Goal: Task Accomplishment & Management: Manage account settings

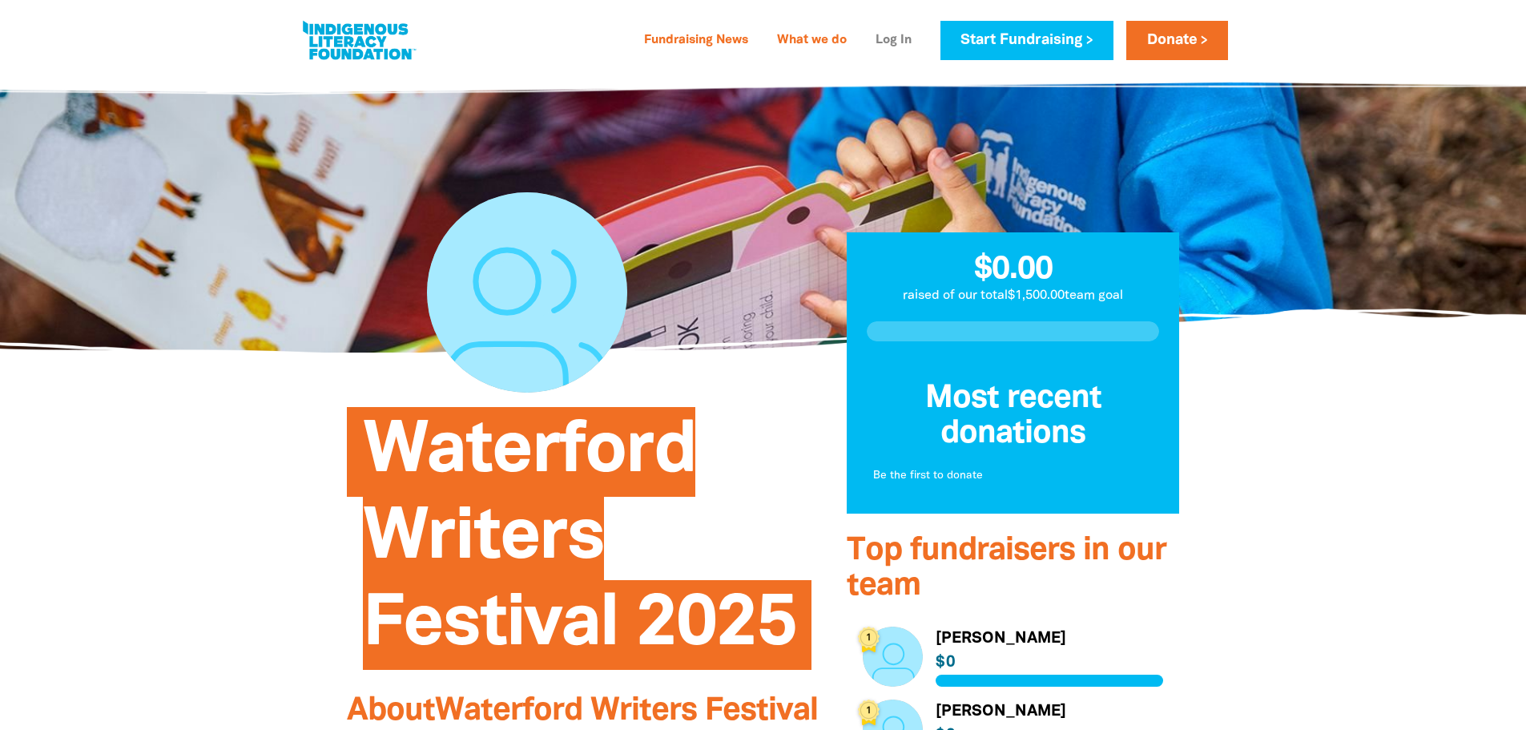
click at [909, 38] on link "Log In" at bounding box center [893, 41] width 55 height 26
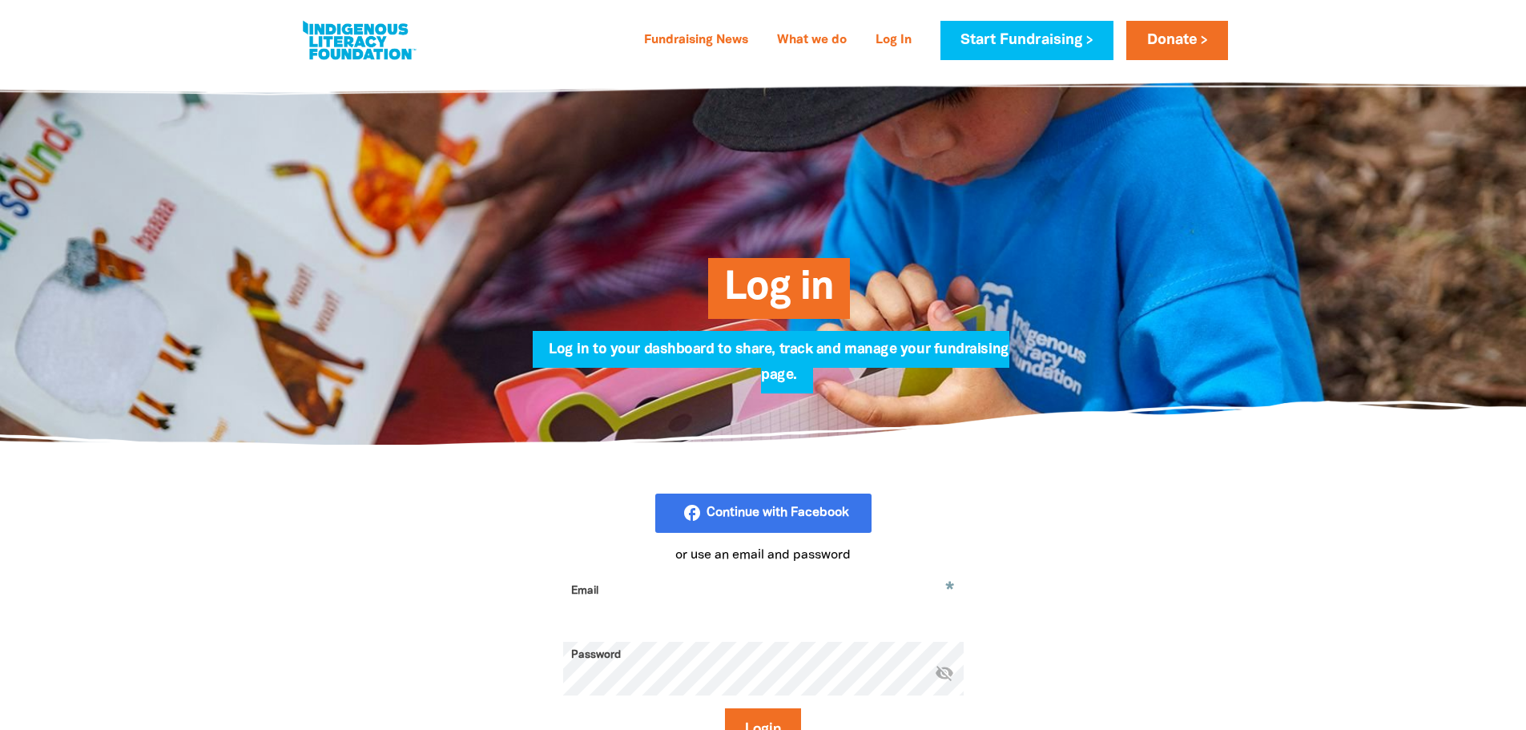
click at [688, 612] on input "Email" at bounding box center [763, 603] width 401 height 50
type input "[EMAIL_ADDRESS][DOMAIN_NAME]"
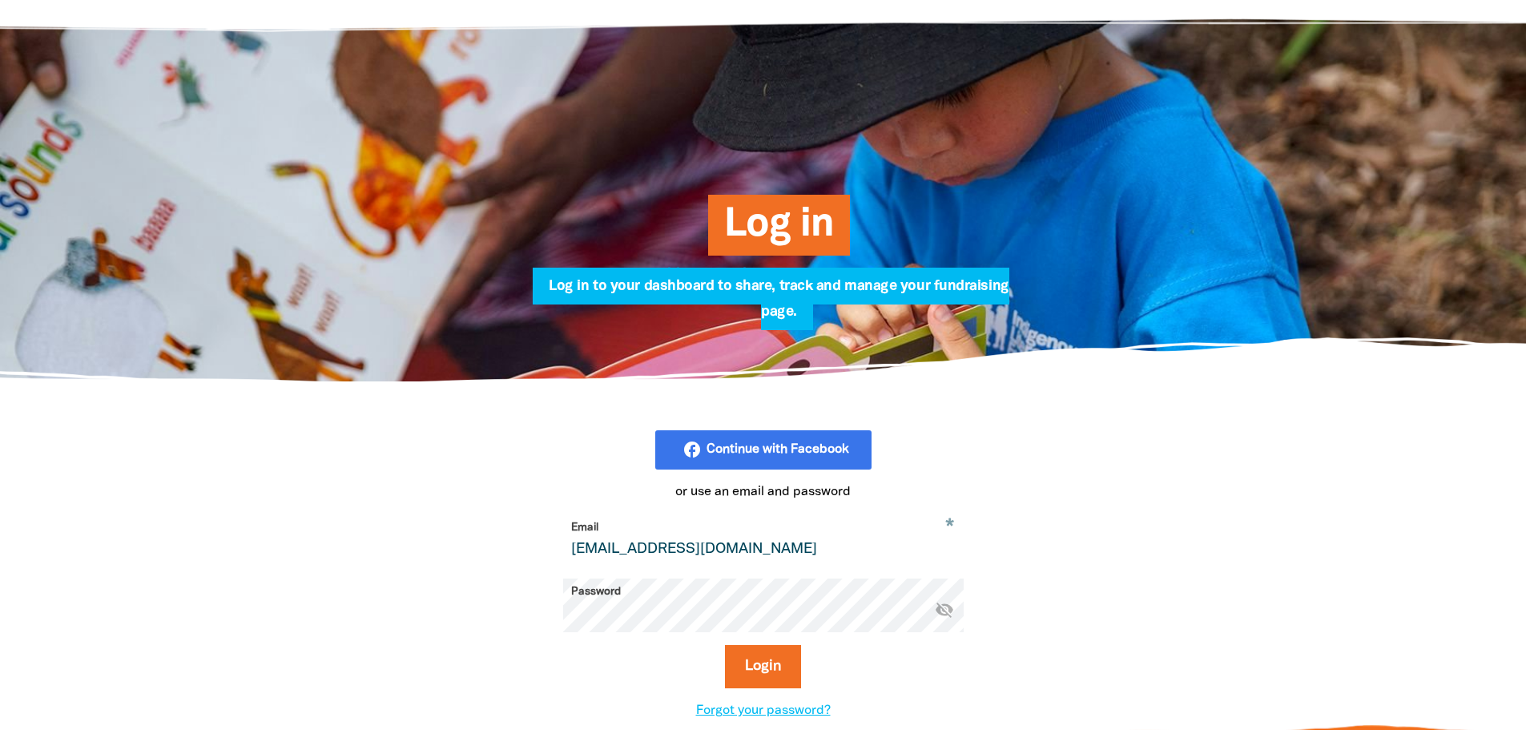
scroll to position [160, 0]
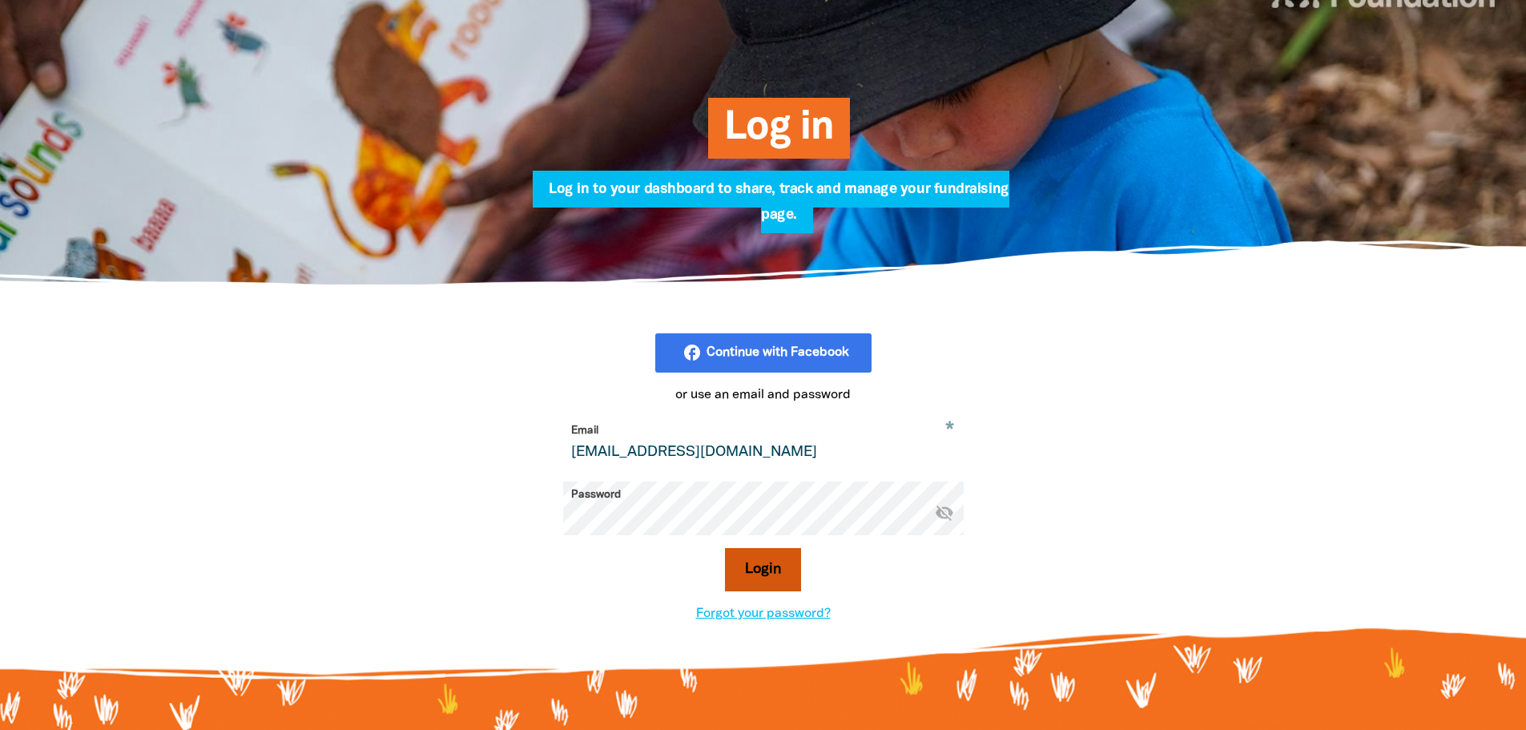
click at [783, 583] on button "Login" at bounding box center [763, 569] width 76 height 43
click at [790, 579] on button "Login" at bounding box center [763, 569] width 76 height 43
click at [942, 515] on icon "visibility_off" at bounding box center [944, 511] width 19 height 19
click at [725, 548] on button "Login" at bounding box center [763, 569] width 76 height 43
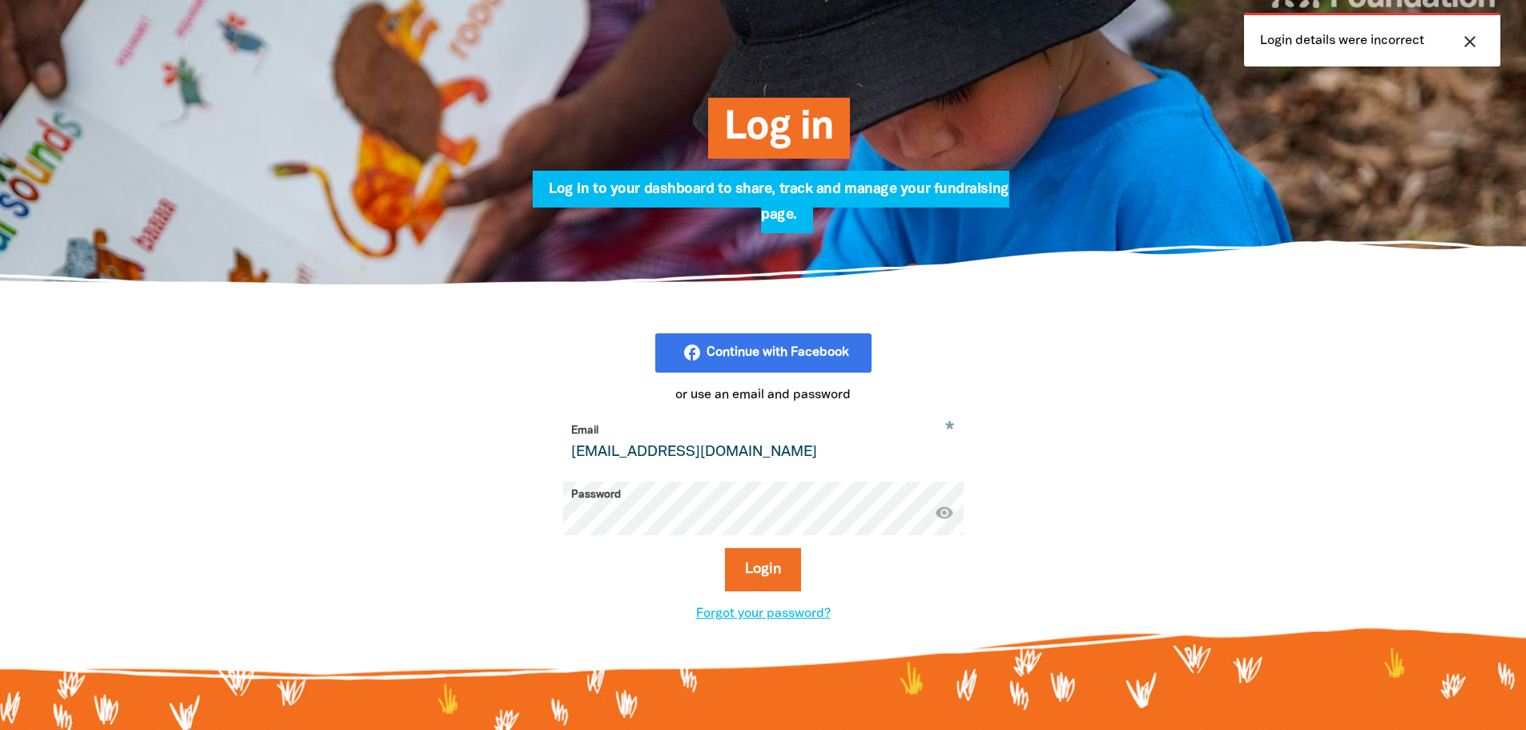
click at [725, 548] on button "Login" at bounding box center [763, 569] width 76 height 43
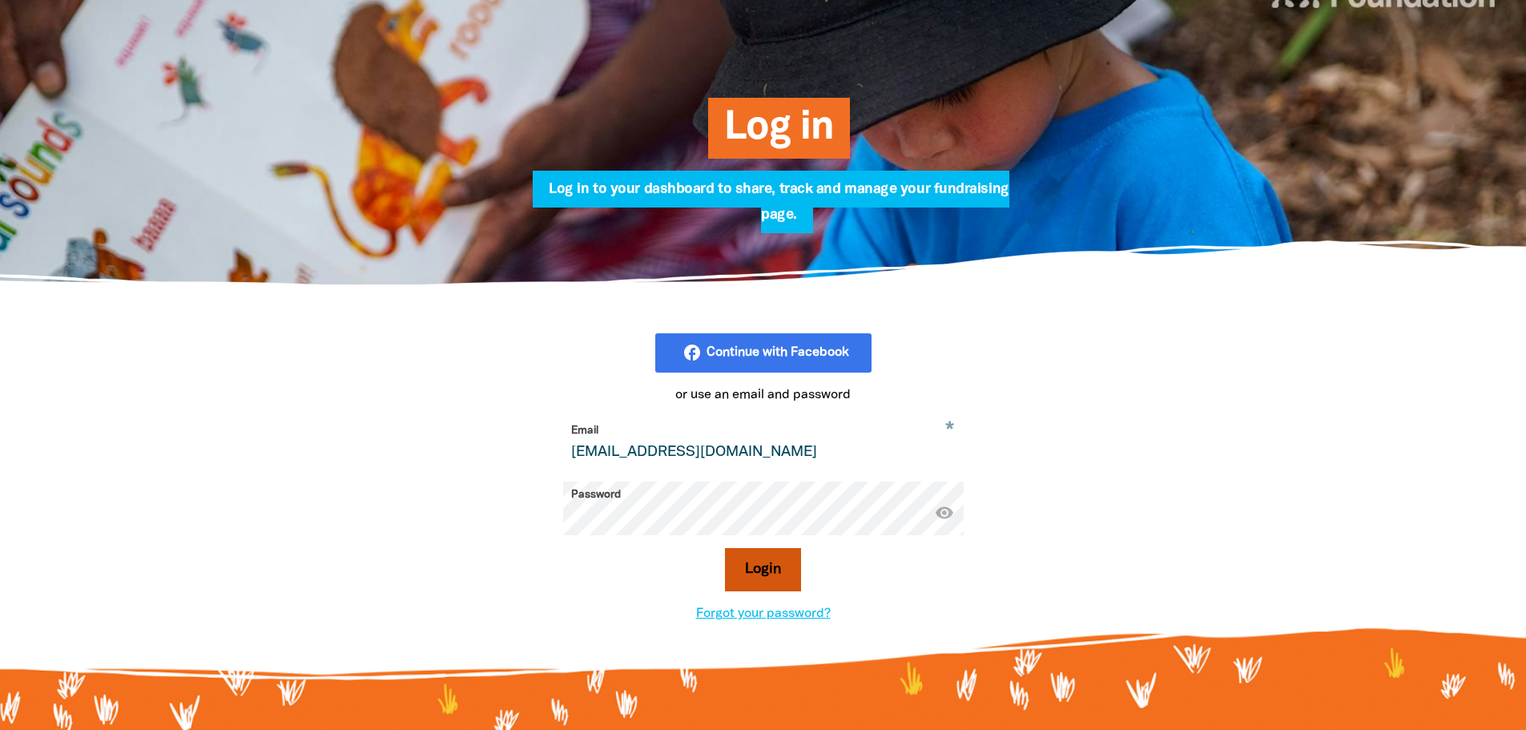
click at [754, 561] on button "Login" at bounding box center [763, 569] width 76 height 43
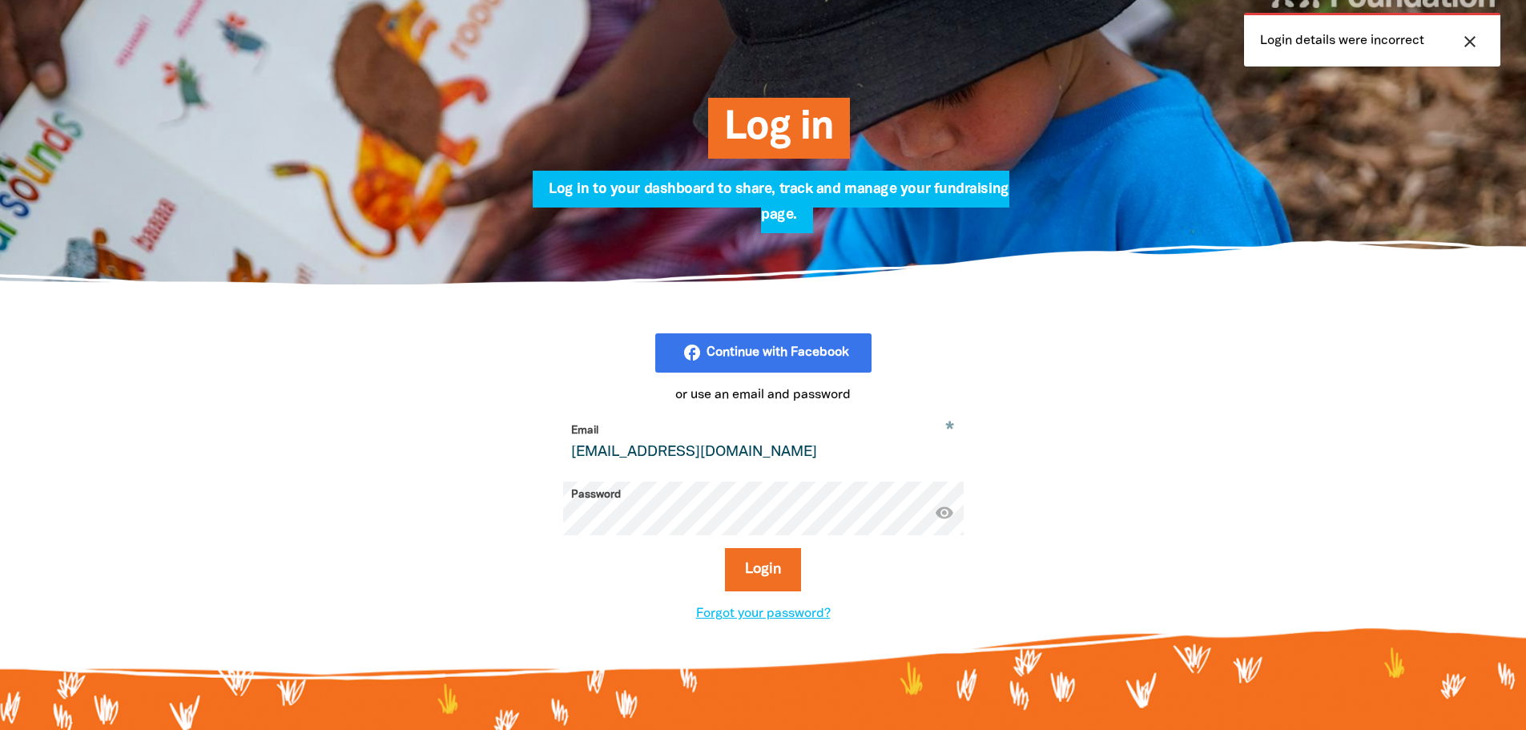
click at [725, 548] on button "Login" at bounding box center [763, 569] width 76 height 43
click at [809, 617] on link "Forgot your password?" at bounding box center [763, 613] width 135 height 11
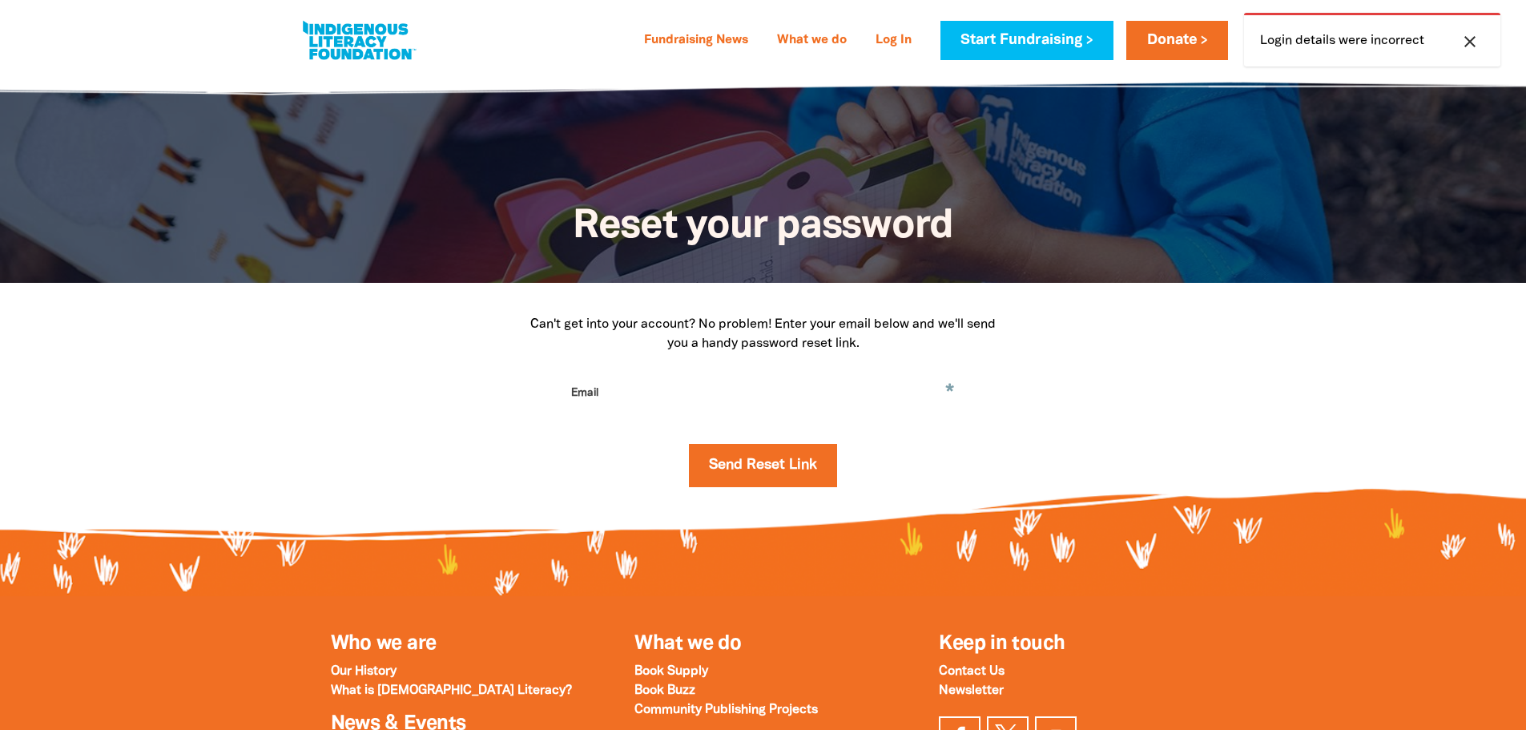
click at [679, 405] on input "Email" at bounding box center [763, 405] width 401 height 50
type input "[EMAIL_ADDRESS][DOMAIN_NAME]"
click at [768, 464] on button "Send Reset Link" at bounding box center [763, 465] width 148 height 43
